Goal: Register for event/course

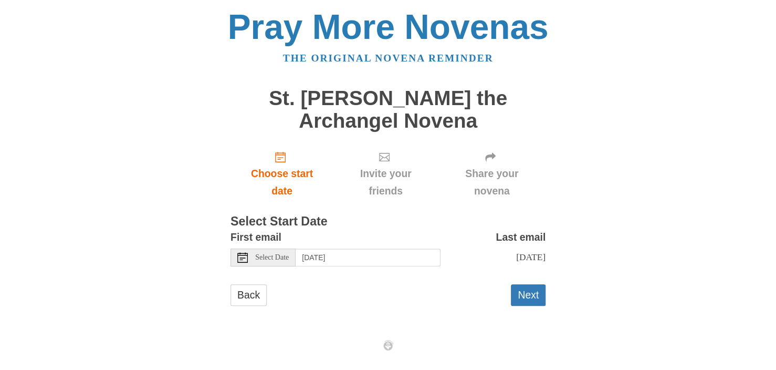
click at [237, 259] on use at bounding box center [242, 257] width 11 height 11
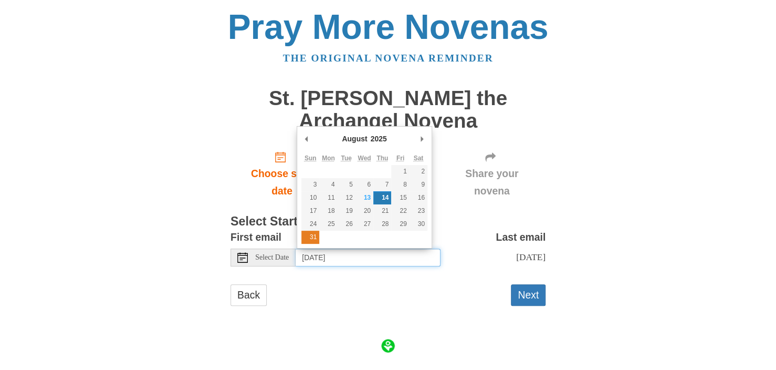
type input "[DATE]"
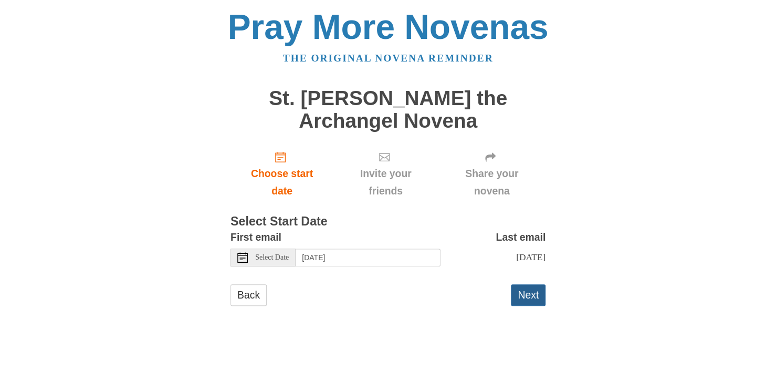
click at [540, 306] on button "Next" at bounding box center [528, 295] width 35 height 22
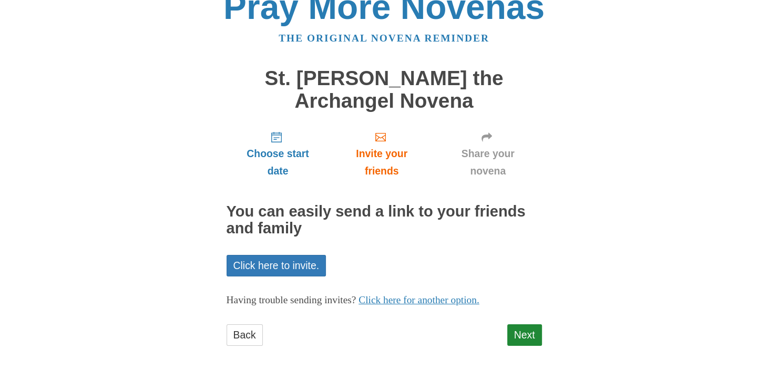
scroll to position [26, 0]
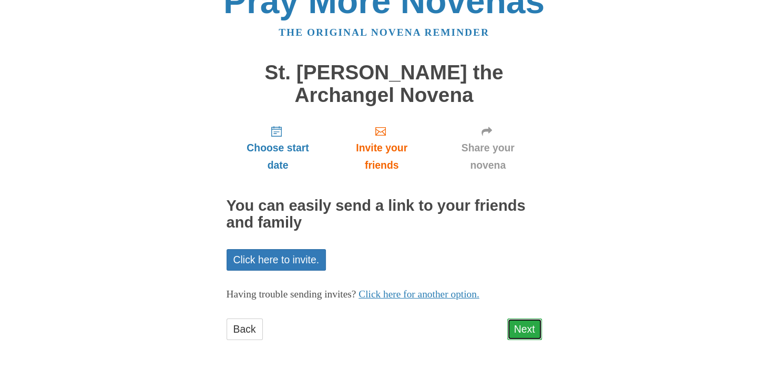
click at [524, 332] on link "Next" at bounding box center [524, 329] width 35 height 22
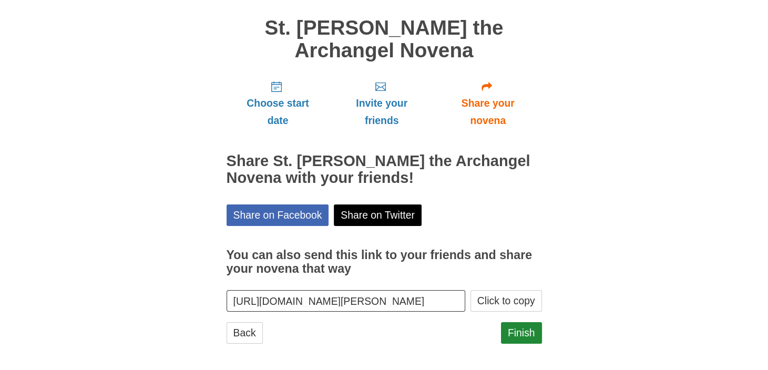
scroll to position [74, 0]
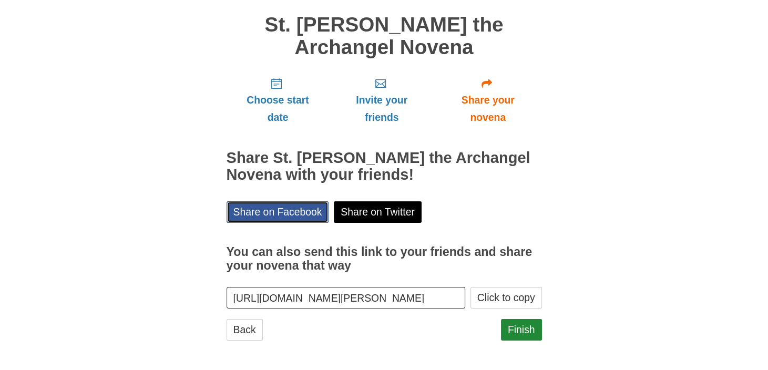
click at [314, 209] on link "Share on Facebook" at bounding box center [277, 212] width 102 height 22
